Goal: Task Accomplishment & Management: Manage account settings

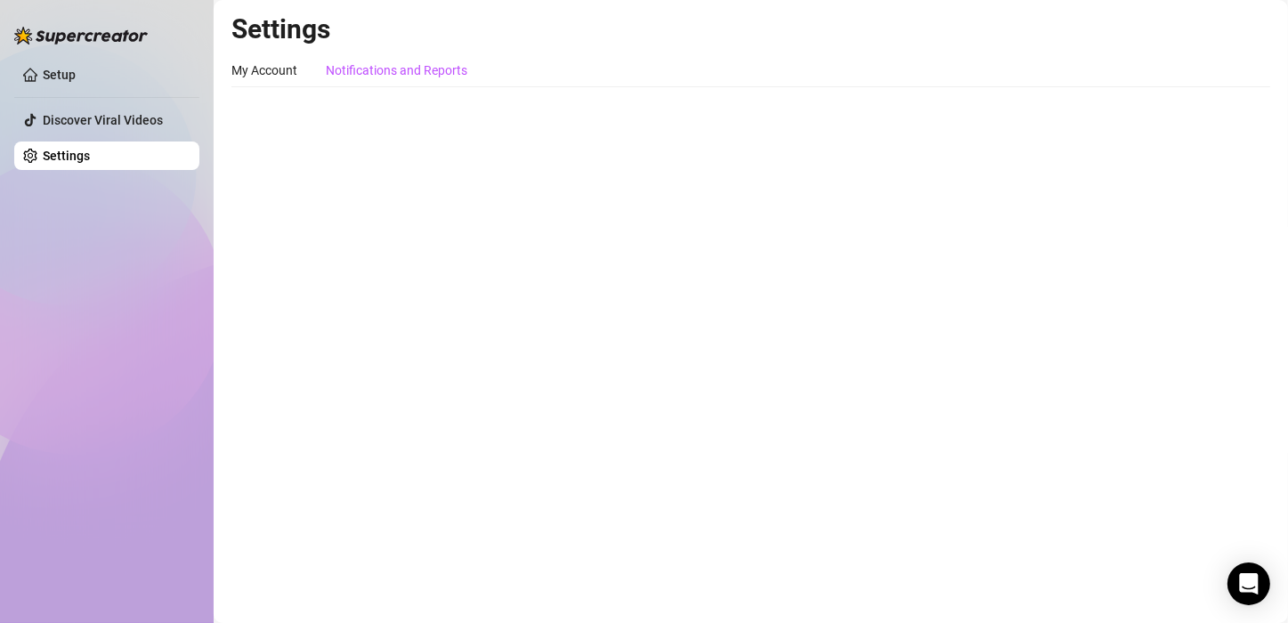
click at [419, 65] on div "Notifications and Reports" at bounding box center [396, 71] width 141 height 20
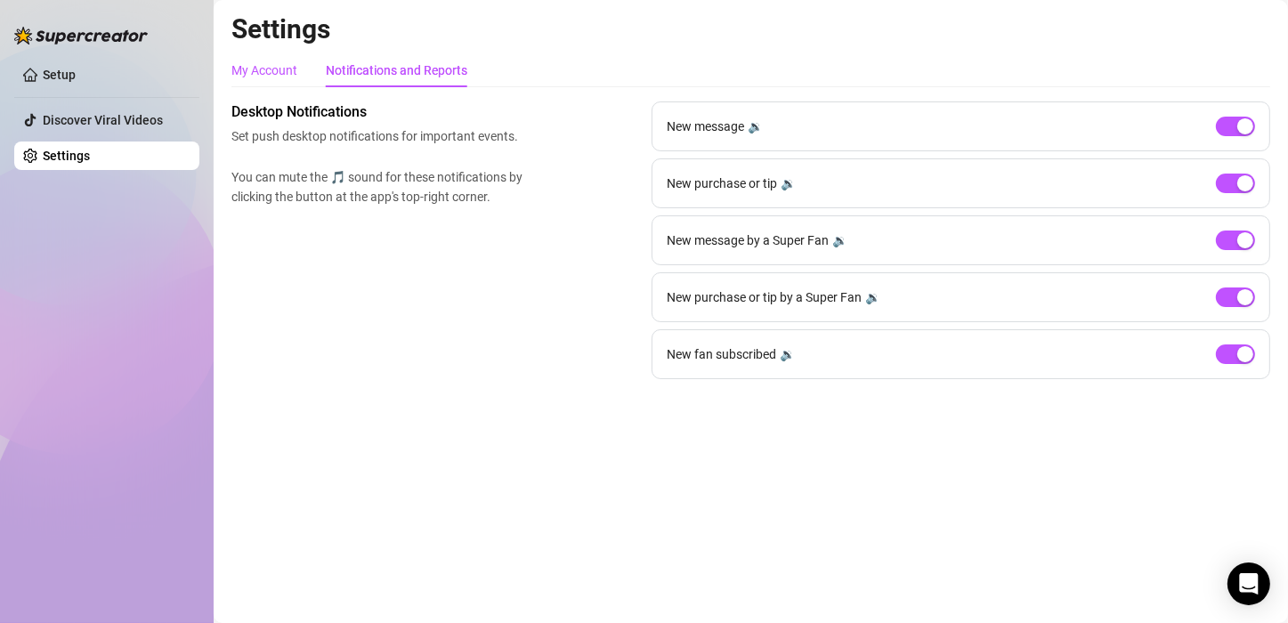
click at [255, 71] on div "My Account" at bounding box center [264, 71] width 66 height 20
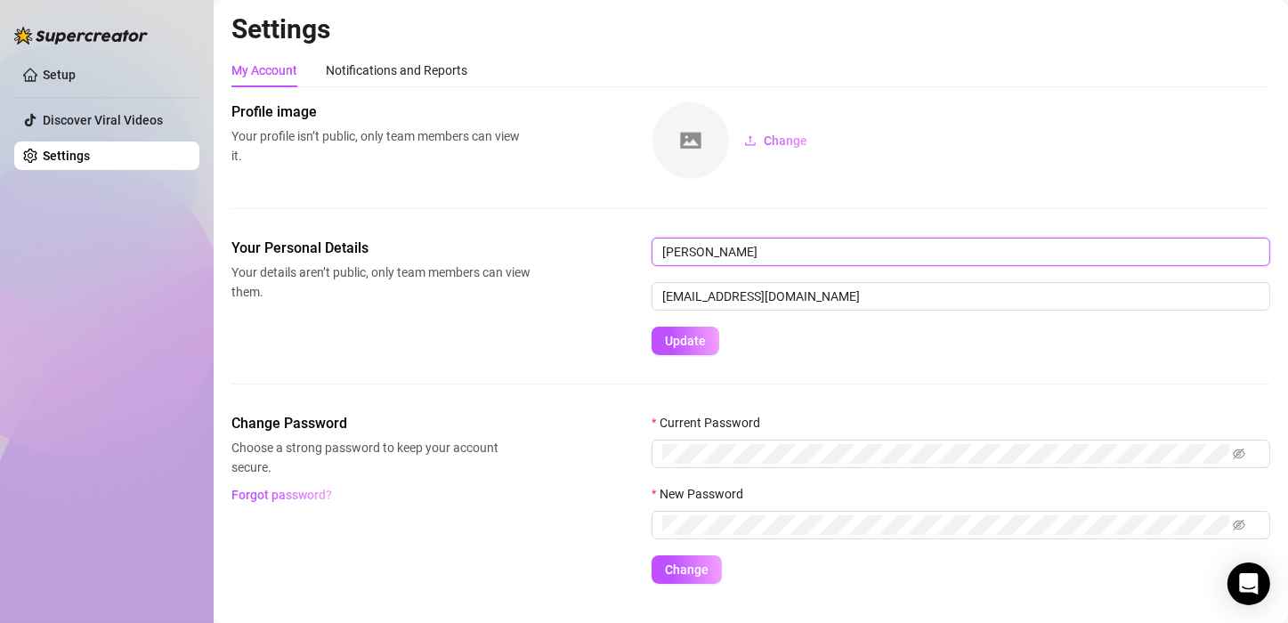
drag, startPoint x: 747, startPoint y: 258, endPoint x: 702, endPoint y: 250, distance: 45.2
click at [702, 250] on input "[PERSON_NAME]" at bounding box center [960, 252] width 619 height 28
drag, startPoint x: 722, startPoint y: 260, endPoint x: 691, endPoint y: 255, distance: 31.6
click at [691, 255] on input "Camila" at bounding box center [960, 252] width 619 height 28
type input "Cam"
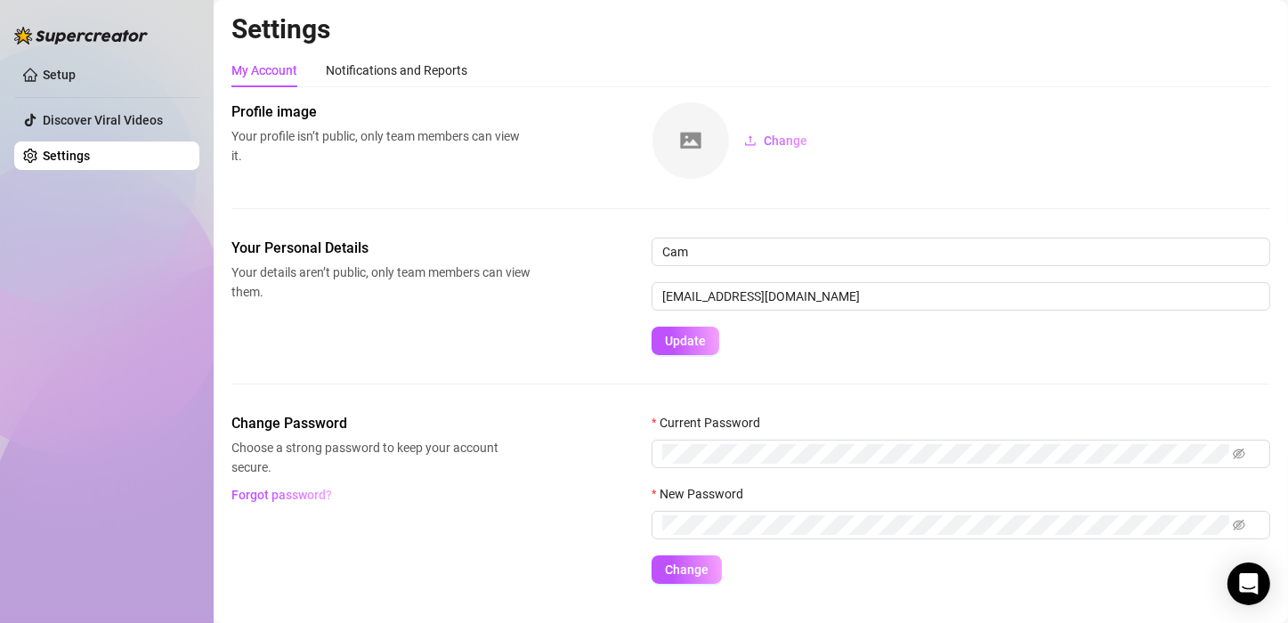
click at [813, 200] on div "Profile image Your profile isn’t public, only team members can view it. Change" at bounding box center [750, 169] width 1039 height 136
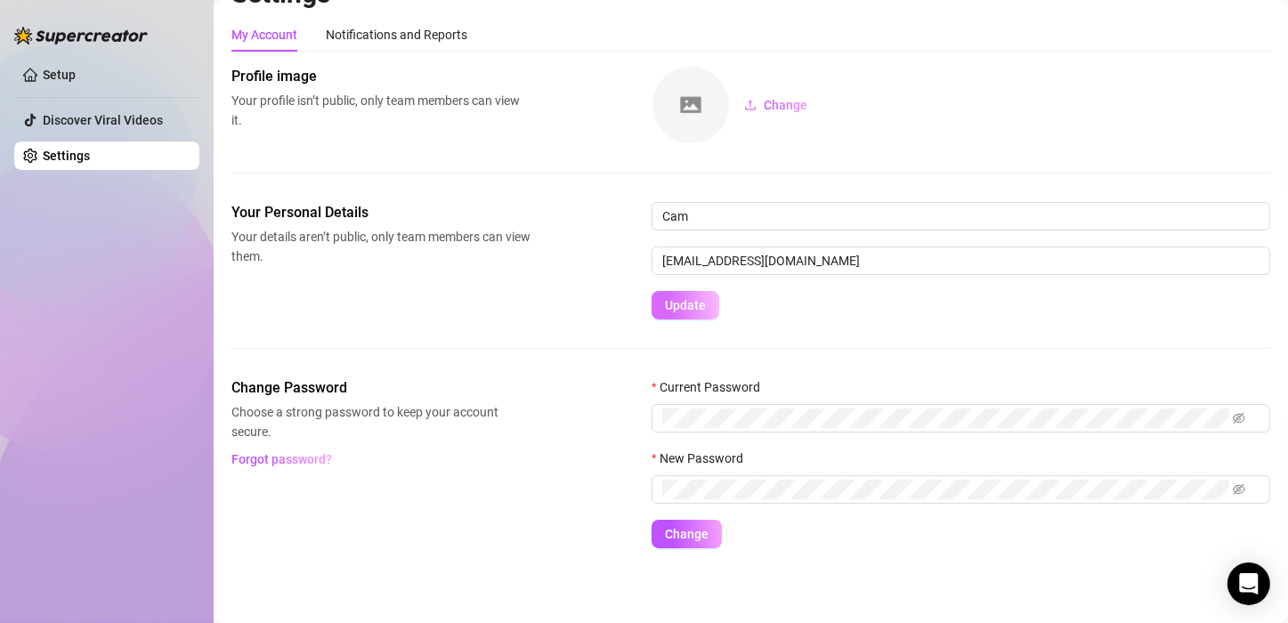
click at [694, 303] on span "Update" at bounding box center [685, 305] width 41 height 14
click at [698, 300] on span "Update" at bounding box center [685, 305] width 41 height 14
